Goal: Task Accomplishment & Management: Complete application form

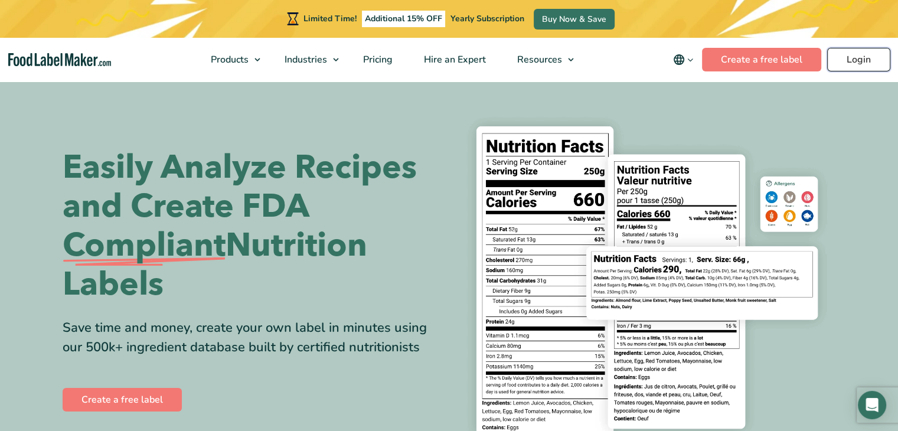
click at [876, 58] on link "Login" at bounding box center [858, 60] width 63 height 24
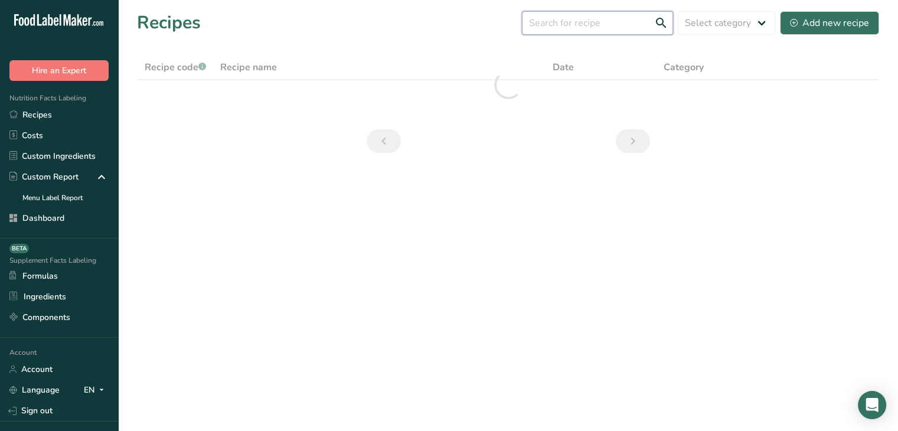
click at [586, 29] on input "text" at bounding box center [597, 23] width 151 height 24
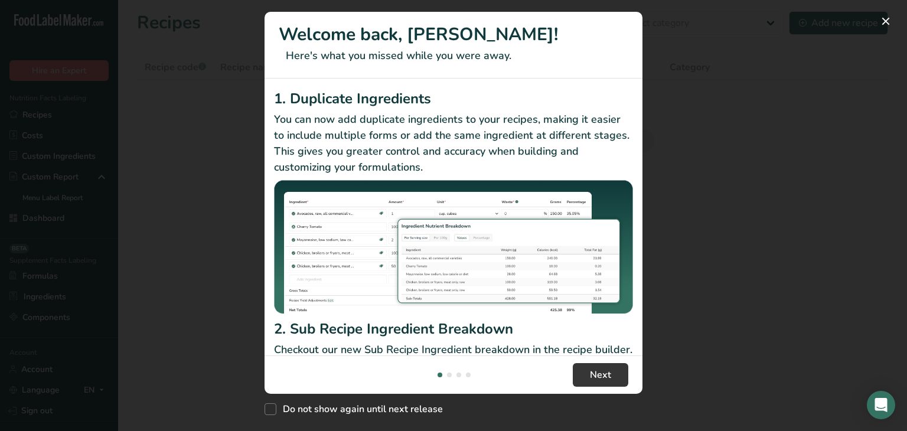
click at [586, 28] on div "New Features" at bounding box center [453, 215] width 907 height 431
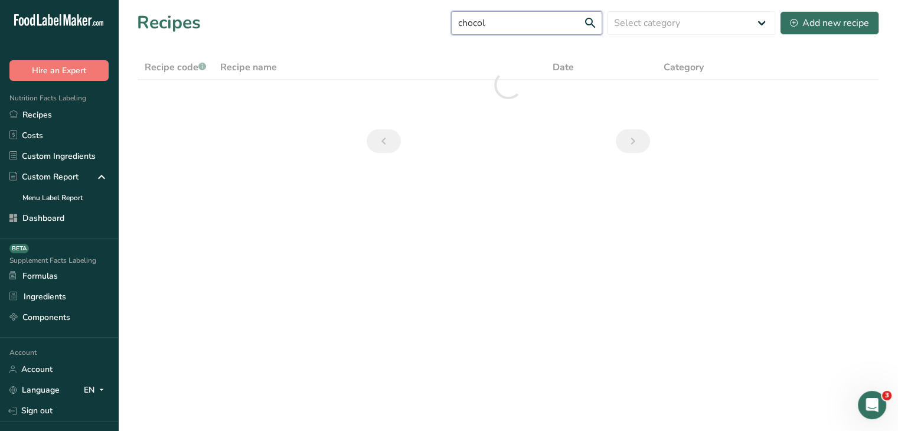
click at [506, 12] on input "chocol" at bounding box center [526, 23] width 151 height 24
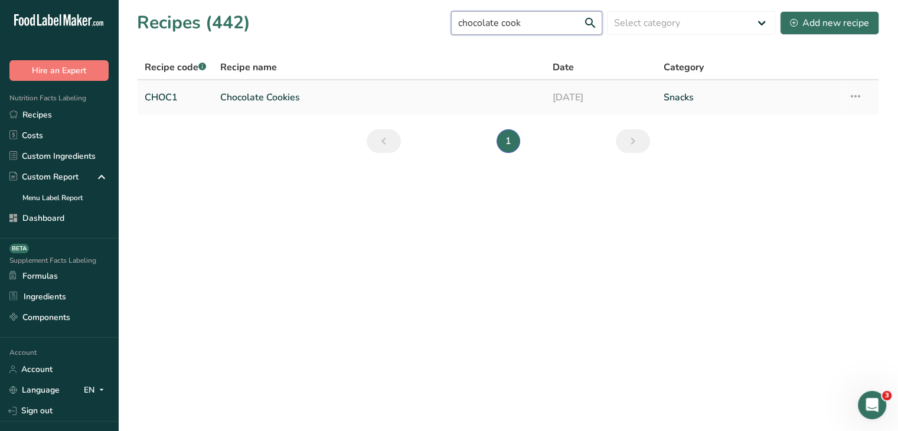
type input "chocolate cook"
click at [850, 94] on icon at bounding box center [855, 96] width 14 height 21
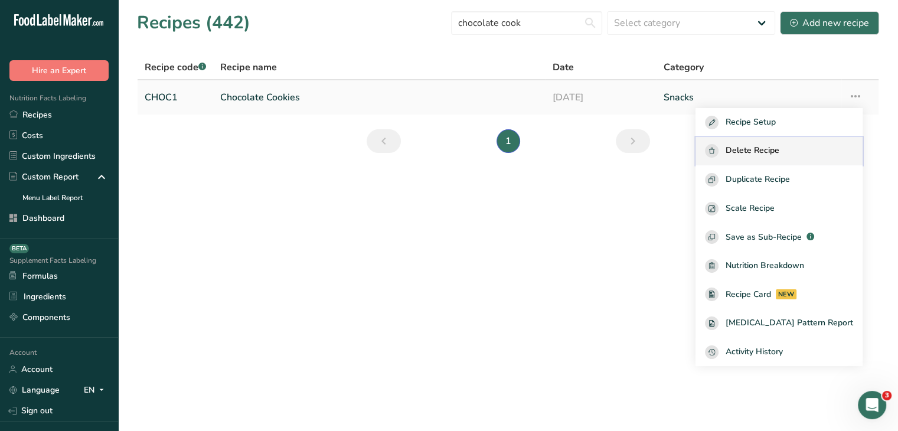
click at [766, 155] on span "Delete Recipe" at bounding box center [753, 151] width 54 height 14
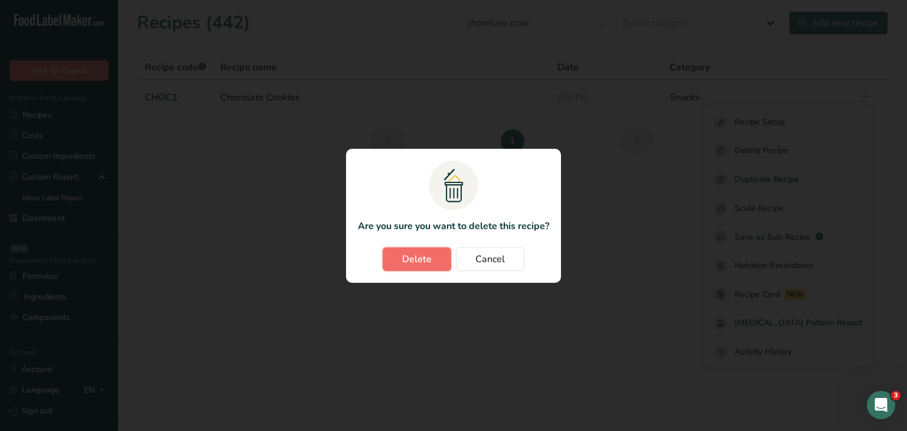
click at [434, 251] on button "Delete" at bounding box center [417, 259] width 68 height 24
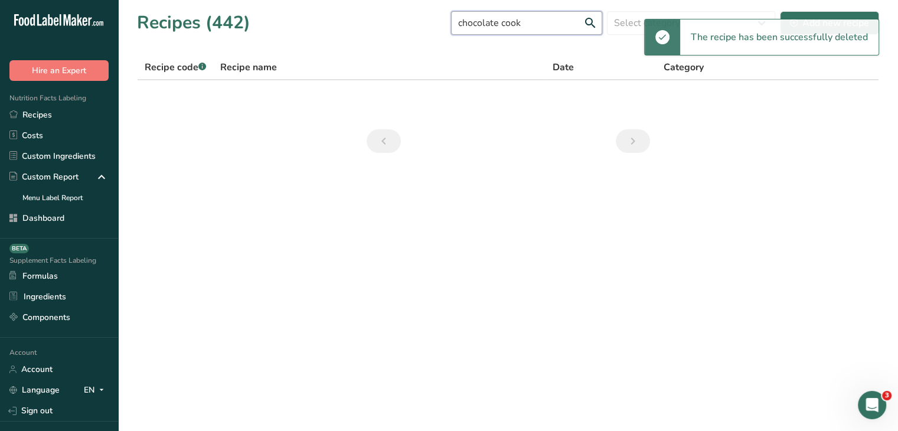
drag, startPoint x: 534, startPoint y: 22, endPoint x: 446, endPoint y: 18, distance: 87.5
click at [446, 18] on div "Recipes (442) chocolate cook Select category All Baked Goods [GEOGRAPHIC_DATA] …" at bounding box center [508, 22] width 742 height 27
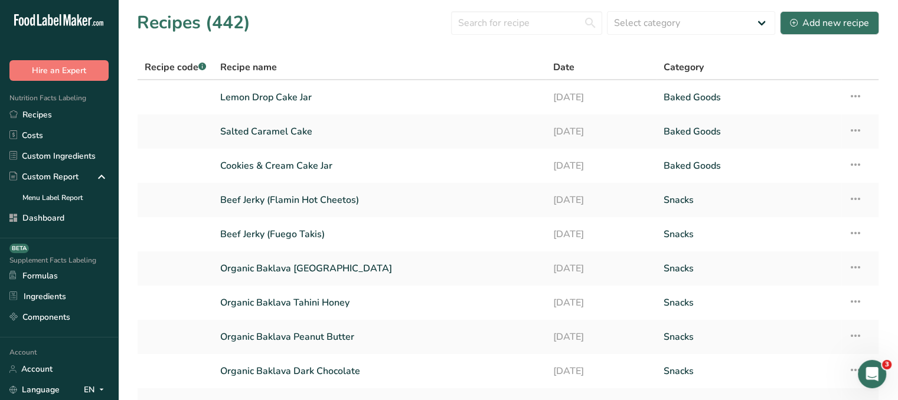
click at [404, 33] on div "Recipes (442) Select category All Baked Goods [GEOGRAPHIC_DATA] Cold Cuts Cold …" at bounding box center [508, 22] width 742 height 27
click at [475, 29] on input "text" at bounding box center [526, 23] width 151 height 24
click at [666, 24] on select "Select category All Baked Goods [GEOGRAPHIC_DATA] Cold Cuts Cold Cutss Condimen…" at bounding box center [691, 23] width 168 height 24
click at [508, 53] on section "Recipes (442) Select category All Baked Goods [GEOGRAPHIC_DATA] Cold Cuts Cold …" at bounding box center [508, 240] width 780 height 480
click at [802, 14] on button "Add new recipe" at bounding box center [829, 23] width 99 height 24
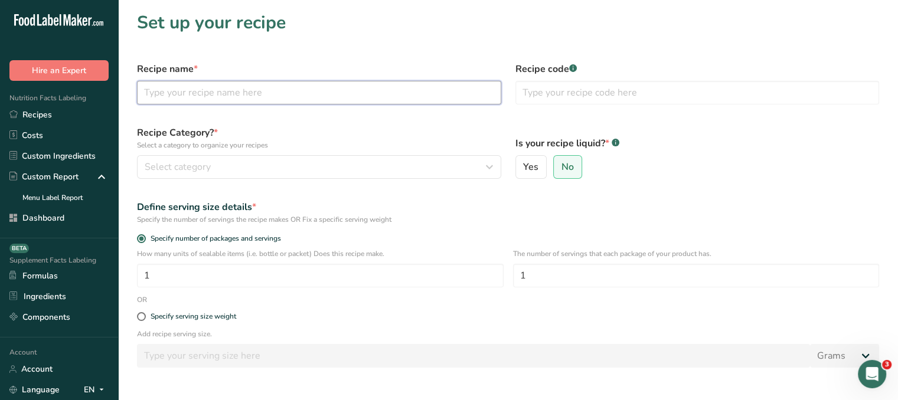
click at [301, 88] on input "text" at bounding box center [319, 93] width 364 height 24
type input "Chocolate Cookies"
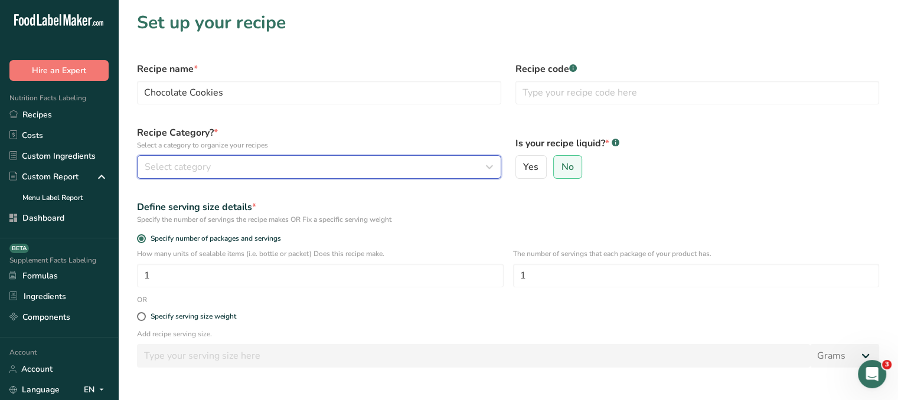
click at [287, 169] on div "Select category" at bounding box center [316, 167] width 342 height 14
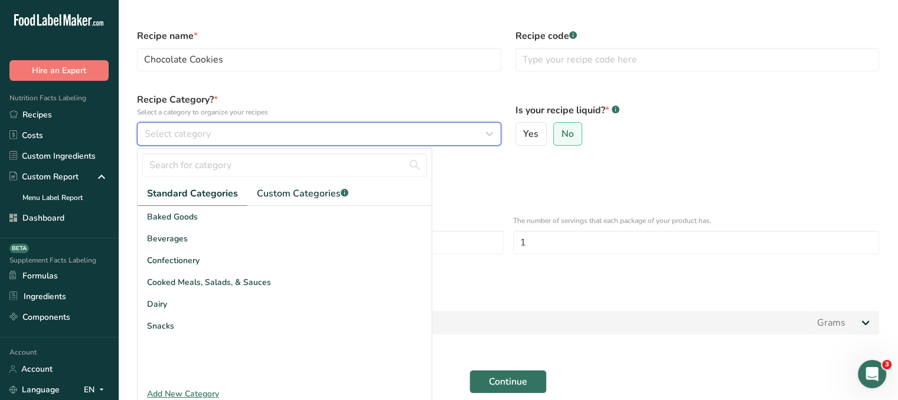
scroll to position [59, 0]
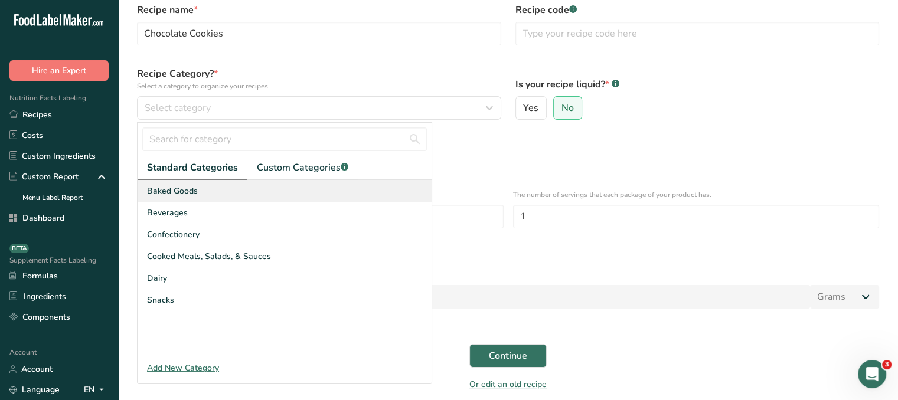
click at [257, 188] on div "Baked Goods" at bounding box center [285, 191] width 294 height 22
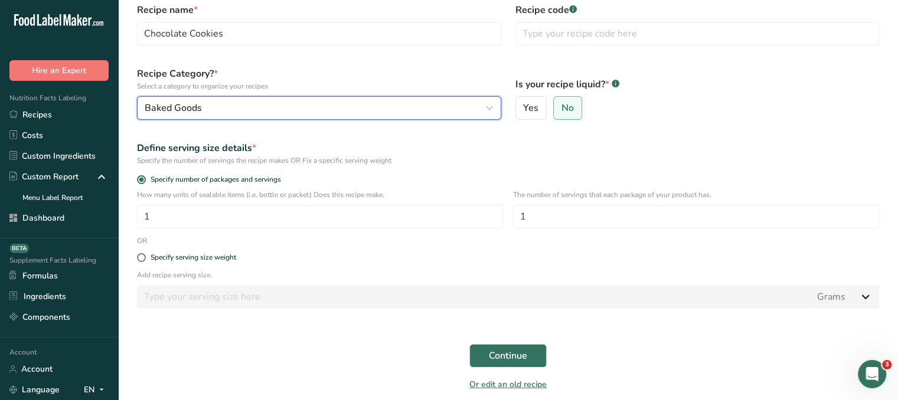
click at [267, 97] on button "Baked Goods" at bounding box center [319, 108] width 364 height 24
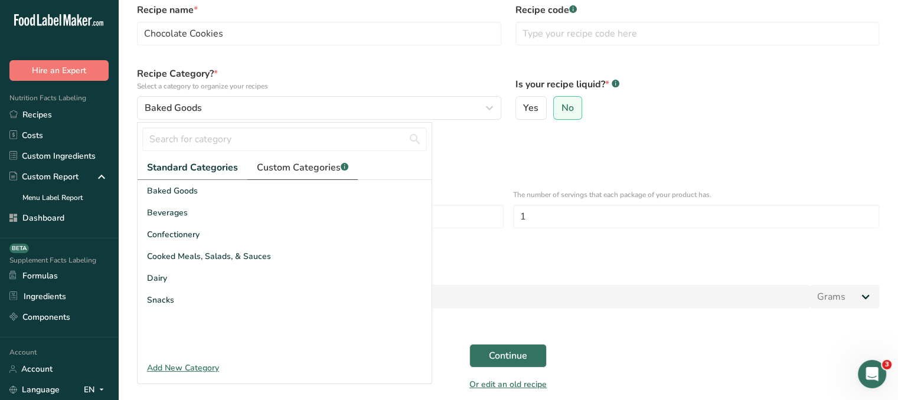
click at [293, 164] on span "Custom Categories .a-a{fill:#347362;}.b-a{fill:#fff;}" at bounding box center [303, 168] width 92 height 14
click at [215, 168] on span "Standard Categories" at bounding box center [192, 168] width 90 height 14
click at [671, 106] on div "Yes No" at bounding box center [697, 108] width 364 height 24
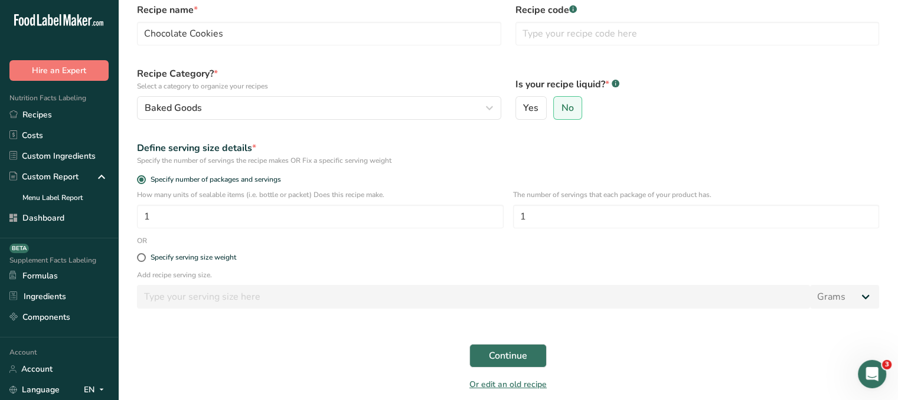
scroll to position [0, 0]
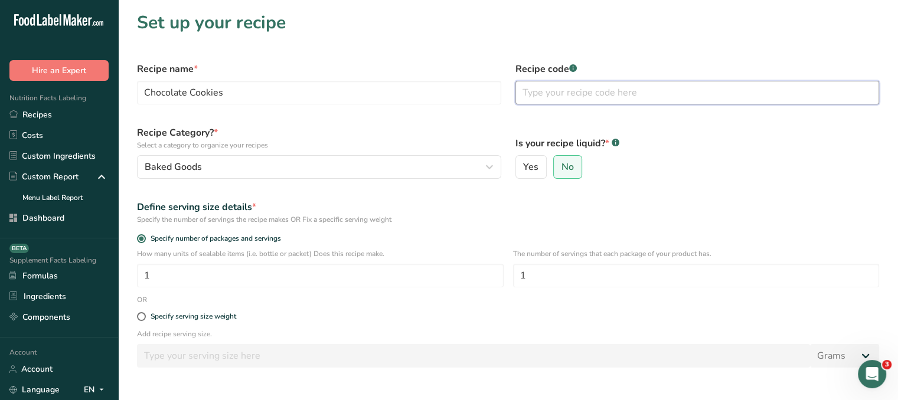
click at [581, 89] on input "text" at bounding box center [697, 93] width 364 height 24
type input "Choc1"
click at [819, 131] on div "Is your recipe liquid? * .a-a{fill:#347362;}.b-a{fill:#fff;} Yes No" at bounding box center [697, 152] width 378 height 67
click at [153, 317] on div "Specify serving size weight" at bounding box center [194, 316] width 86 height 9
click at [145, 317] on input "Specify serving size weight" at bounding box center [141, 317] width 8 height 8
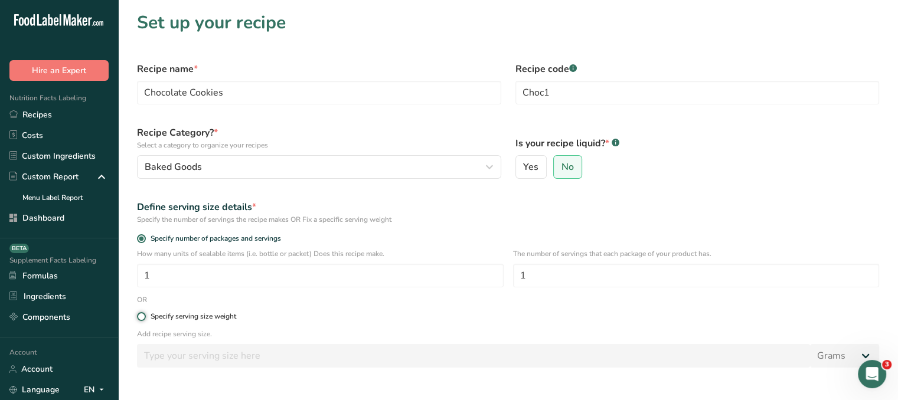
radio input "true"
radio input "false"
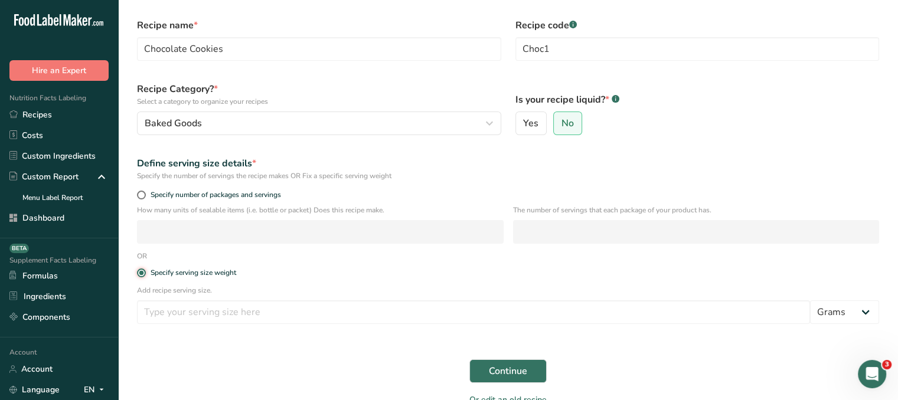
scroll to position [107, 0]
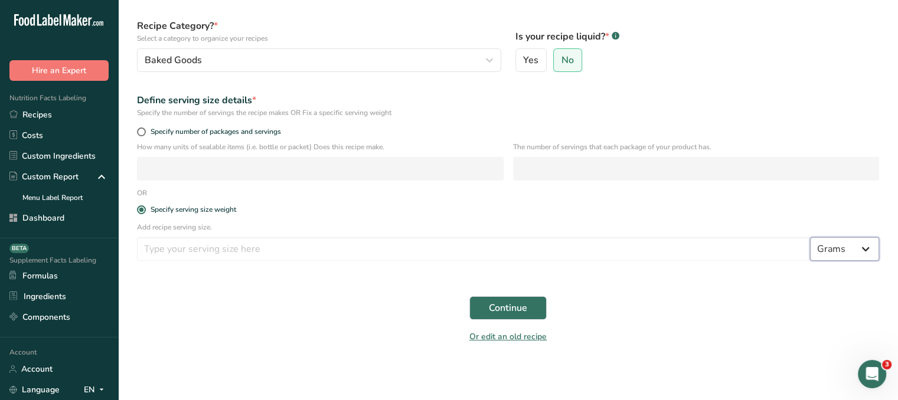
click at [841, 247] on select "Grams kg mg mcg lb oz l mL fl oz tbsp tsp cup qt gallon" at bounding box center [844, 249] width 69 height 24
drag, startPoint x: 716, startPoint y: 312, endPoint x: 699, endPoint y: 308, distance: 17.0
click at [716, 312] on div "Continue" at bounding box center [508, 308] width 756 height 38
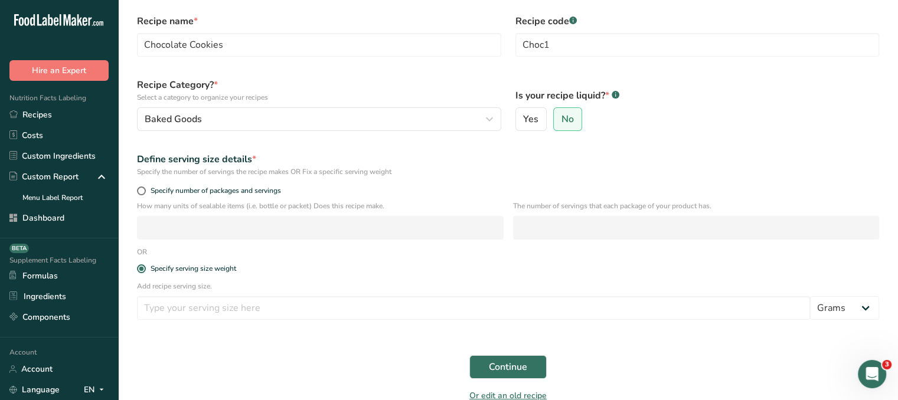
click at [136, 190] on div "Specify number of packages and servings" at bounding box center [508, 192] width 756 height 17
click at [139, 191] on span at bounding box center [141, 191] width 9 height 9
click at [139, 191] on input "Specify number of packages and servings" at bounding box center [141, 191] width 8 height 8
radio input "true"
radio input "false"
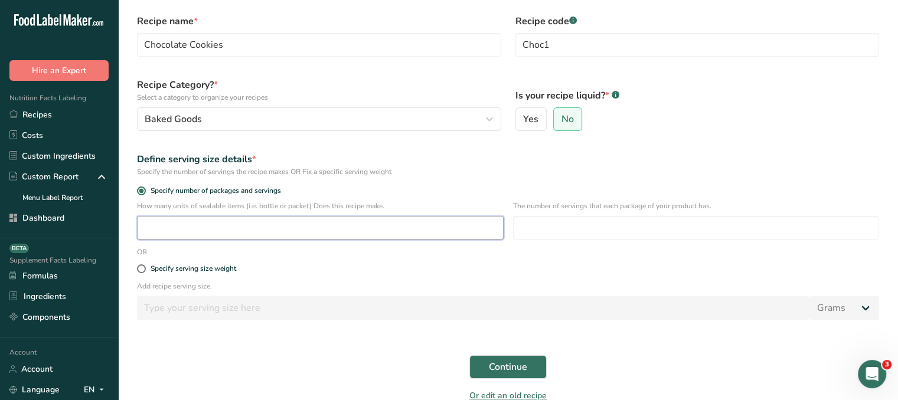
click at [299, 227] on input "number" at bounding box center [320, 228] width 367 height 24
type input "1"
click at [654, 230] on input "number" at bounding box center [696, 228] width 367 height 24
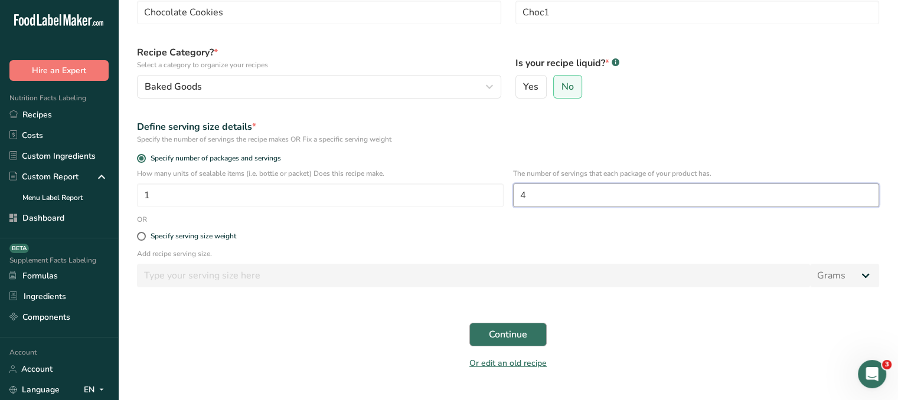
scroll to position [107, 0]
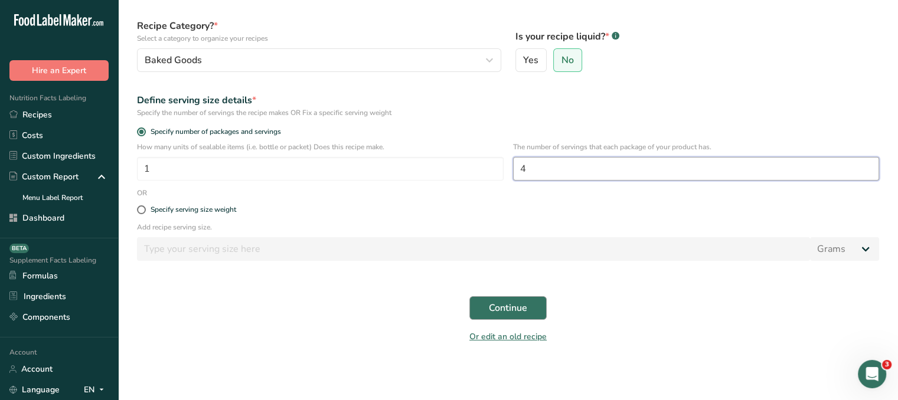
type input "4"
click at [510, 309] on span "Continue" at bounding box center [508, 308] width 38 height 14
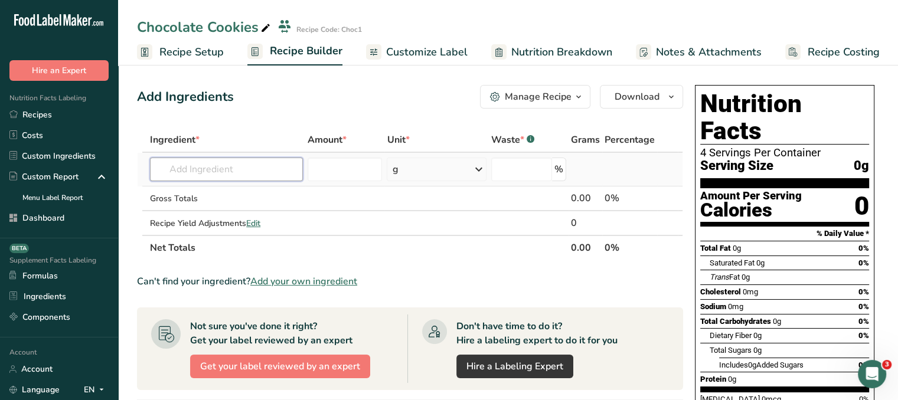
click at [241, 166] on input "text" at bounding box center [226, 170] width 153 height 24
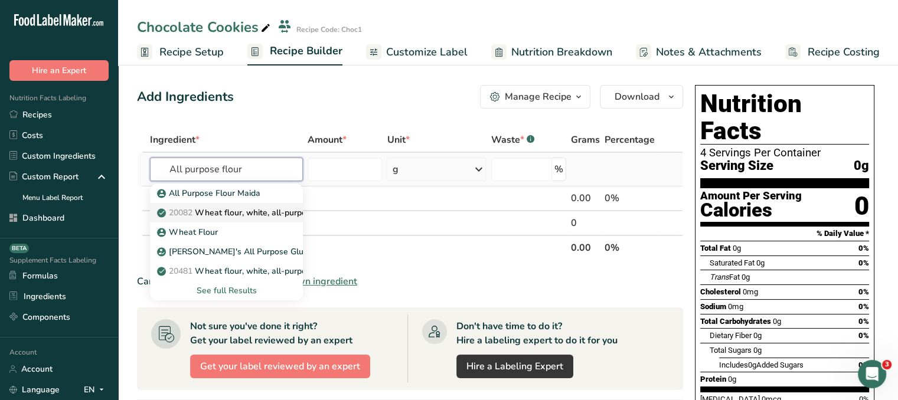
type input "All purpose flour"
click at [280, 204] on link "20082 Wheat flour, white, all-purpose, self-rising, enriched" at bounding box center [226, 212] width 153 height 19
type input "Wheat flour, white, all-purpose, self-rising, enriched"
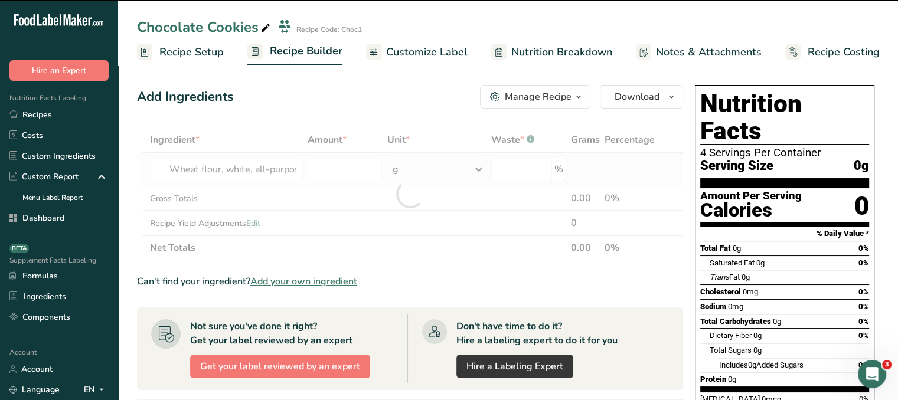
type input "0"
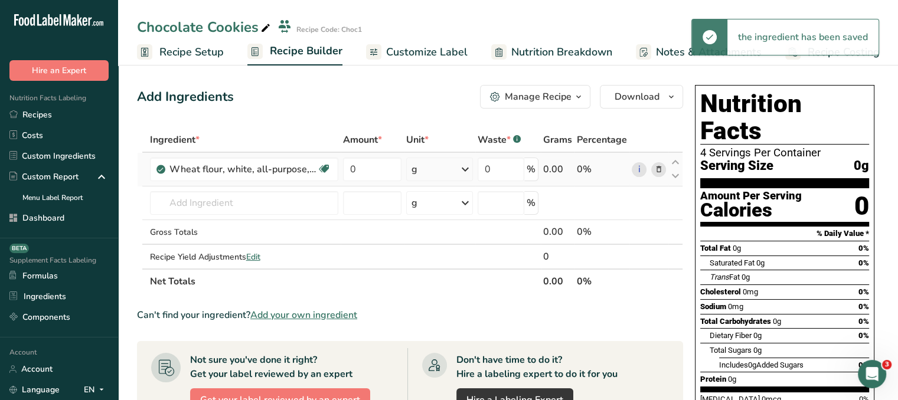
click at [449, 173] on div "g" at bounding box center [439, 170] width 67 height 24
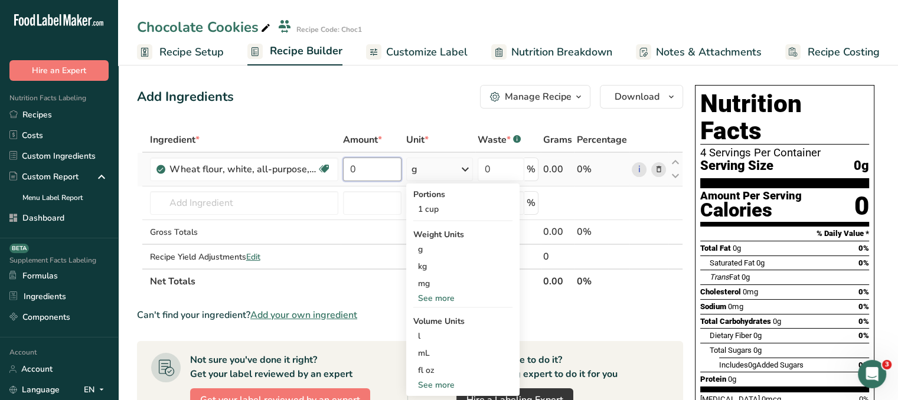
drag, startPoint x: 371, startPoint y: 178, endPoint x: 346, endPoint y: 173, distance: 25.8
click at [346, 173] on input "0" at bounding box center [372, 170] width 59 height 24
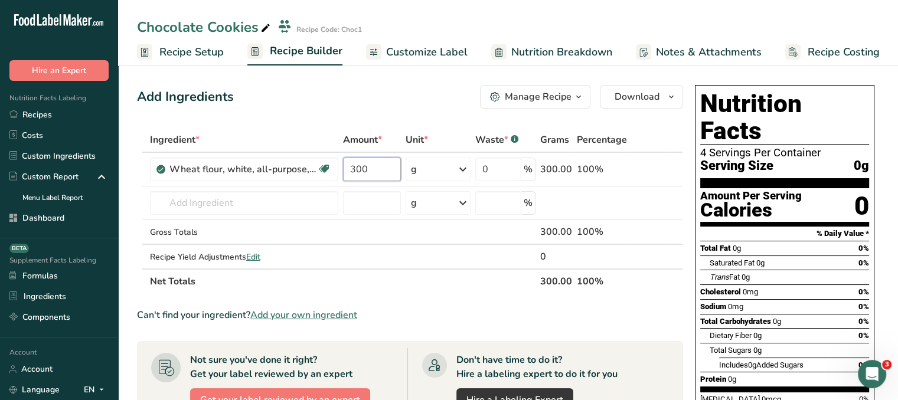
type input "300"
click at [389, 87] on div "Add Ingredients Manage Recipe Delete Recipe Duplicate Recipe Scale Recipe Save …" at bounding box center [410, 97] width 546 height 24
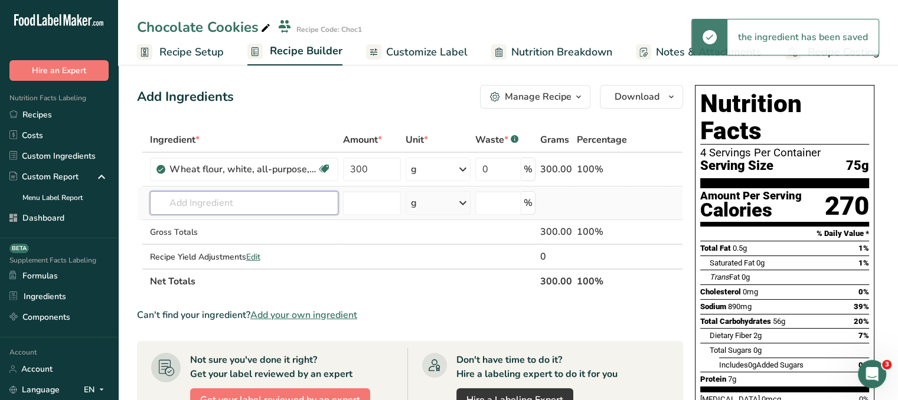
click at [253, 210] on input "text" at bounding box center [244, 203] width 188 height 24
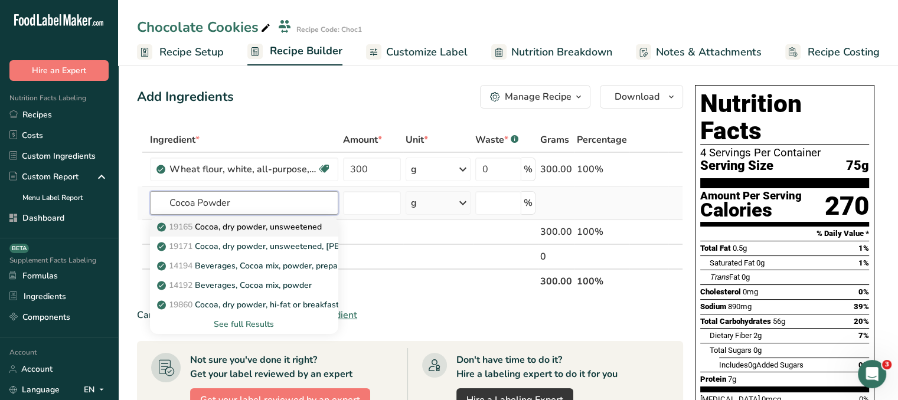
type input "Cocoa Powder"
click at [262, 228] on p "19165 Cocoa, dry powder, unsweetened" at bounding box center [240, 227] width 162 height 12
type input "Cocoa, dry powder, unsweetened"
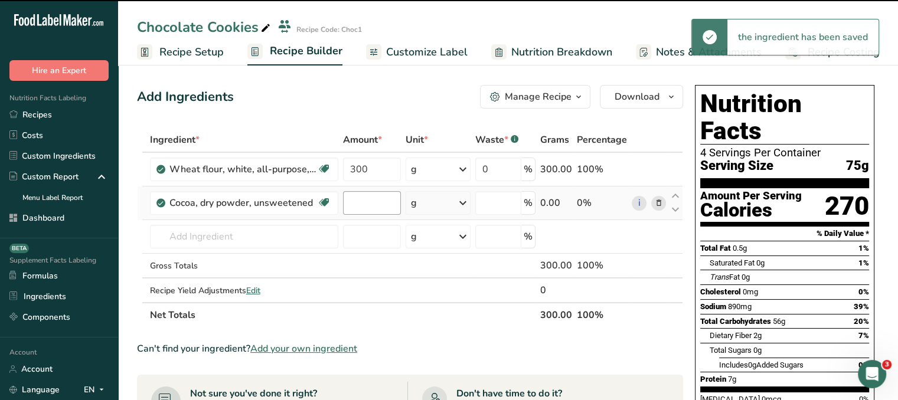
type input "0"
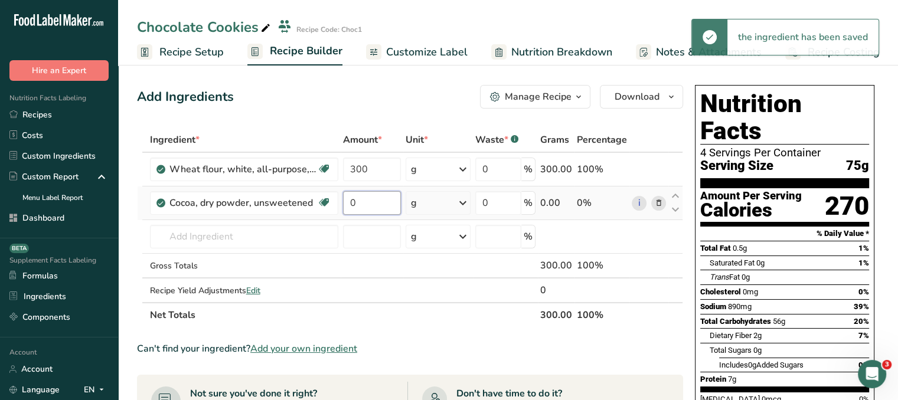
drag, startPoint x: 354, startPoint y: 203, endPoint x: 341, endPoint y: 205, distance: 13.1
click at [341, 205] on td "0" at bounding box center [372, 204] width 63 height 34
type input "50"
